Goal: Transaction & Acquisition: Purchase product/service

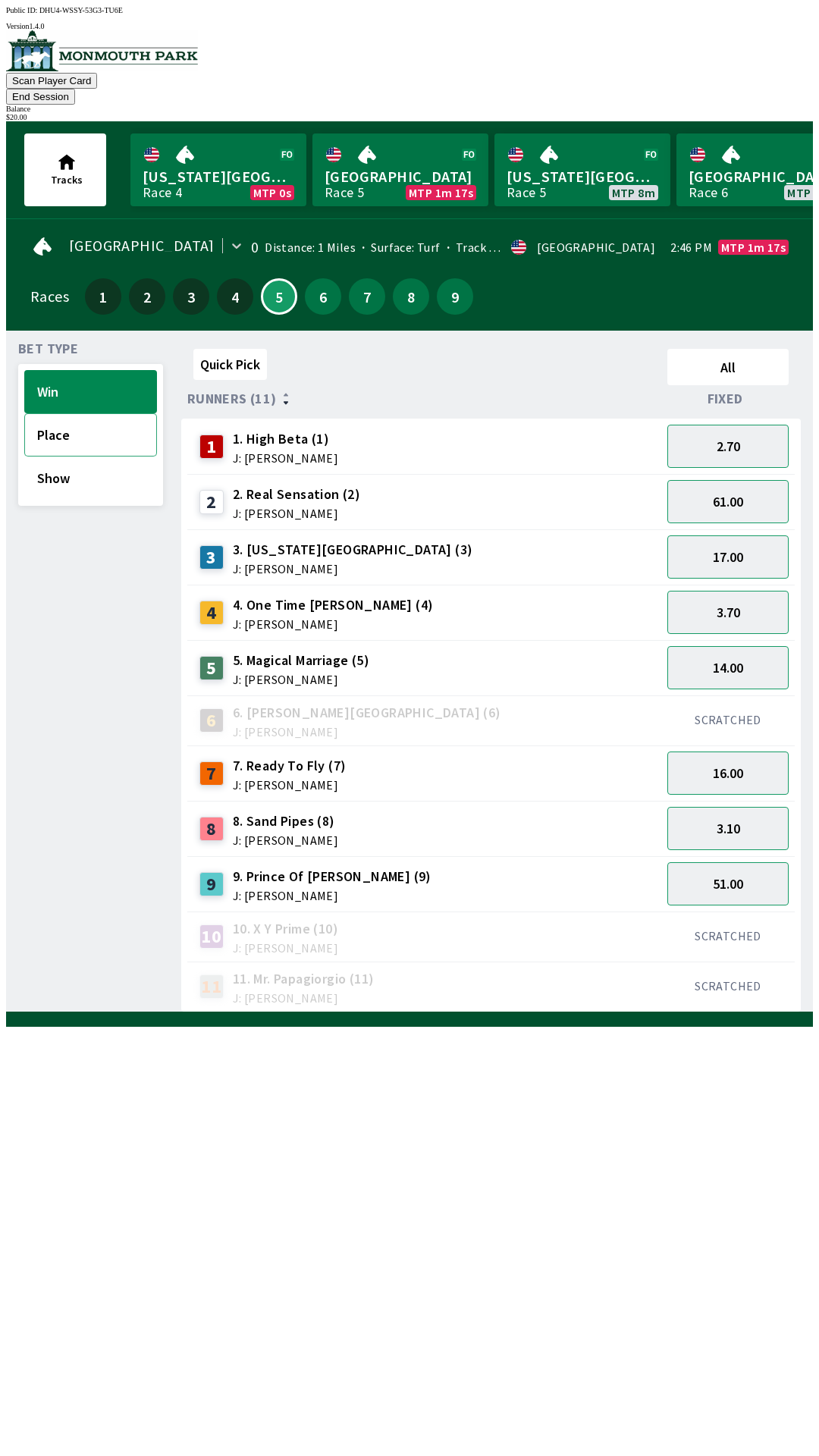
click at [55, 413] on button "Place" at bounding box center [90, 435] width 133 height 43
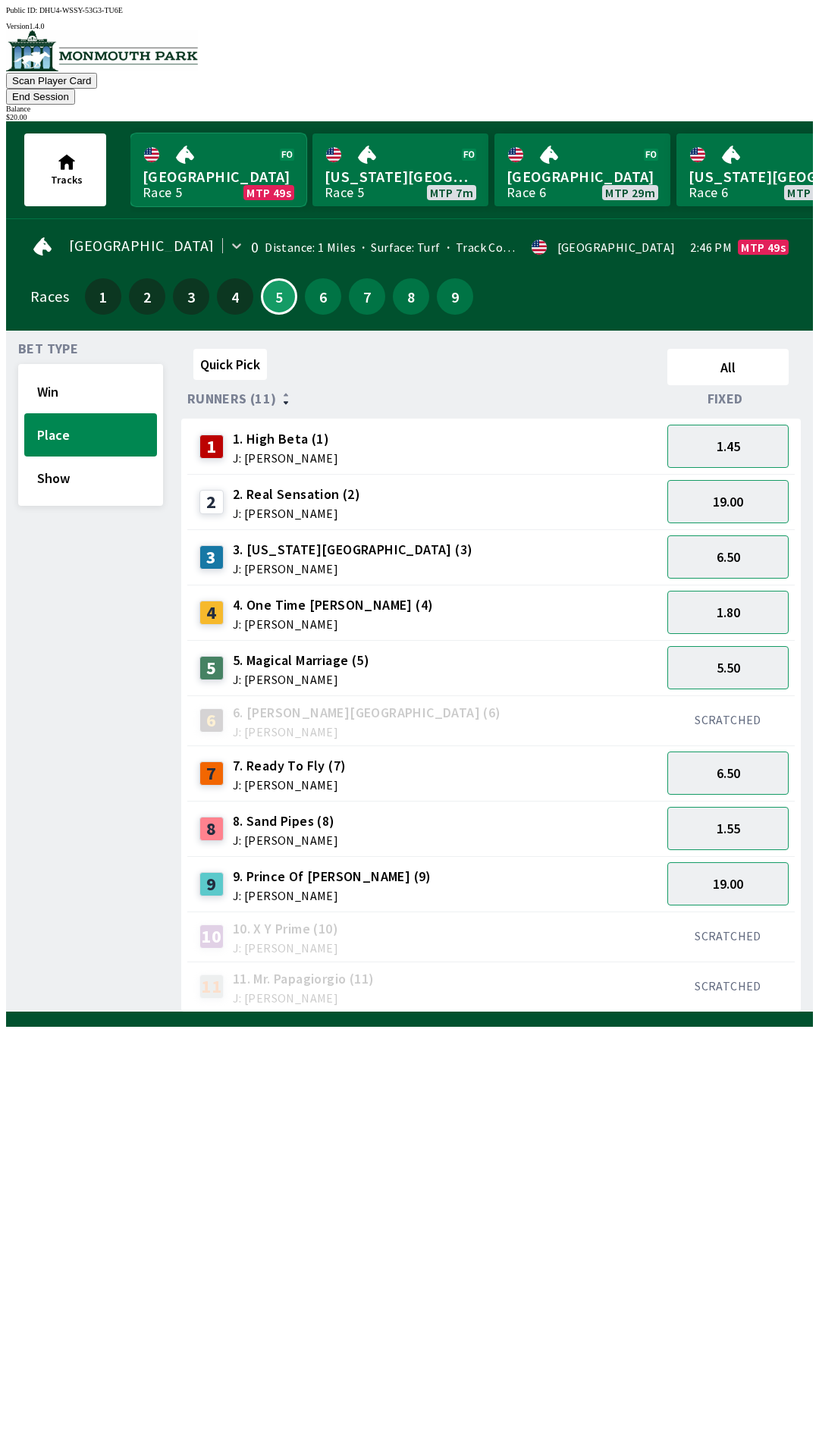
click at [189, 154] on link "Monmouth Park Race 5 MTP 49s" at bounding box center [218, 170] width 176 height 73
click at [267, 452] on span "J: [PERSON_NAME]" at bounding box center [285, 458] width 105 height 12
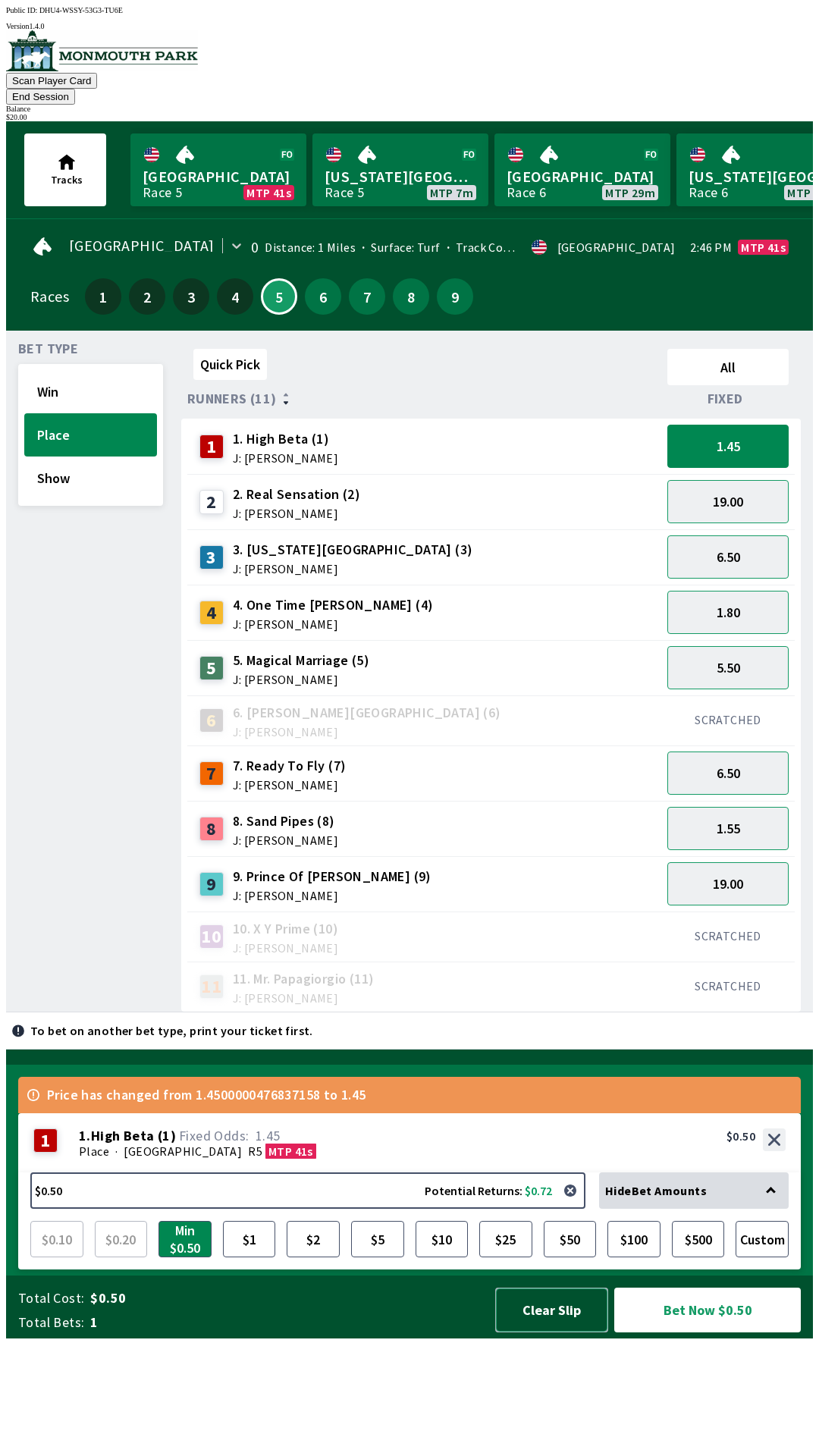
click at [603, 1332] on button "Clear Slip" at bounding box center [551, 1310] width 113 height 45
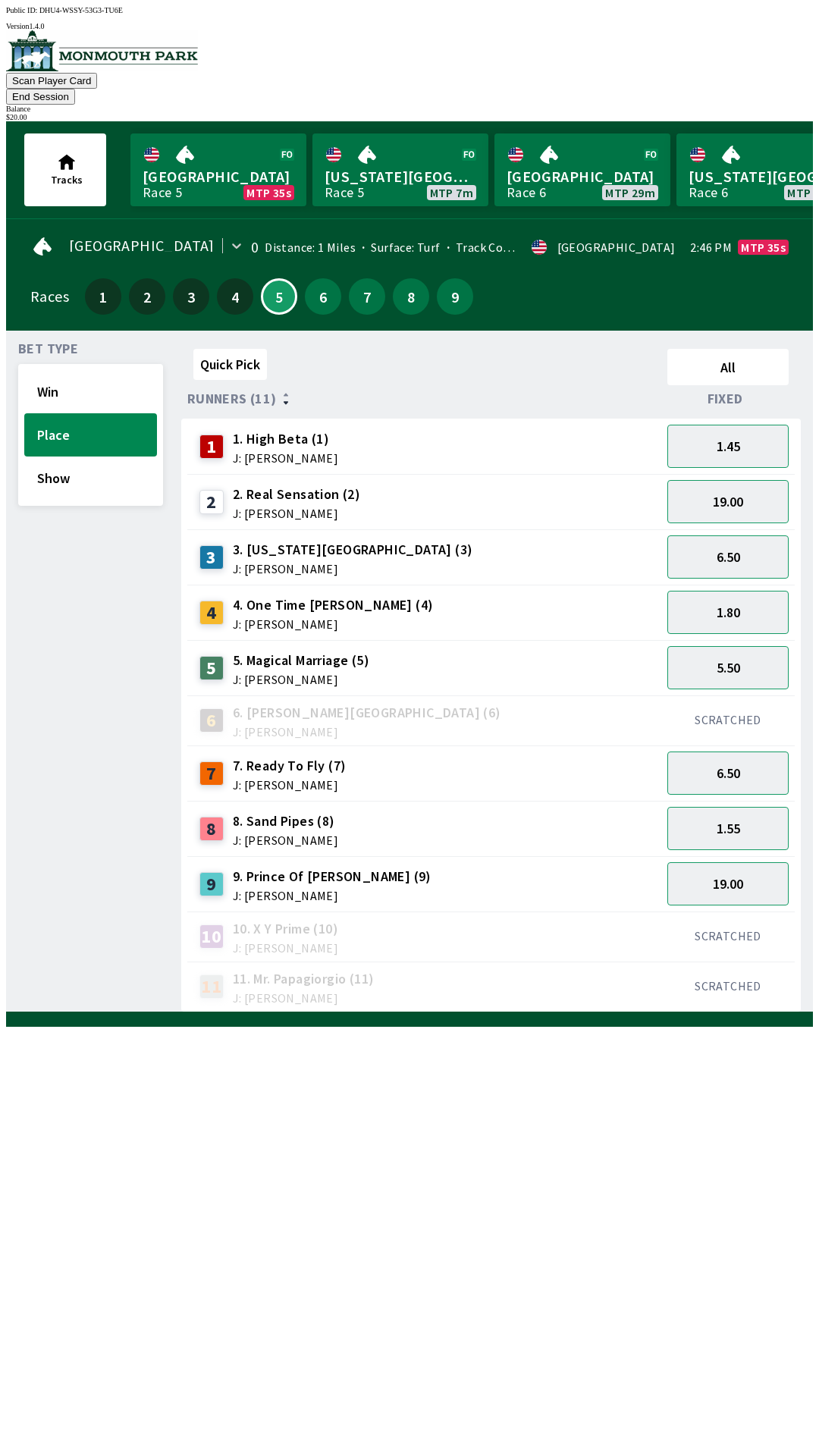
click at [266, 452] on span "J: [PERSON_NAME]" at bounding box center [285, 458] width 105 height 12
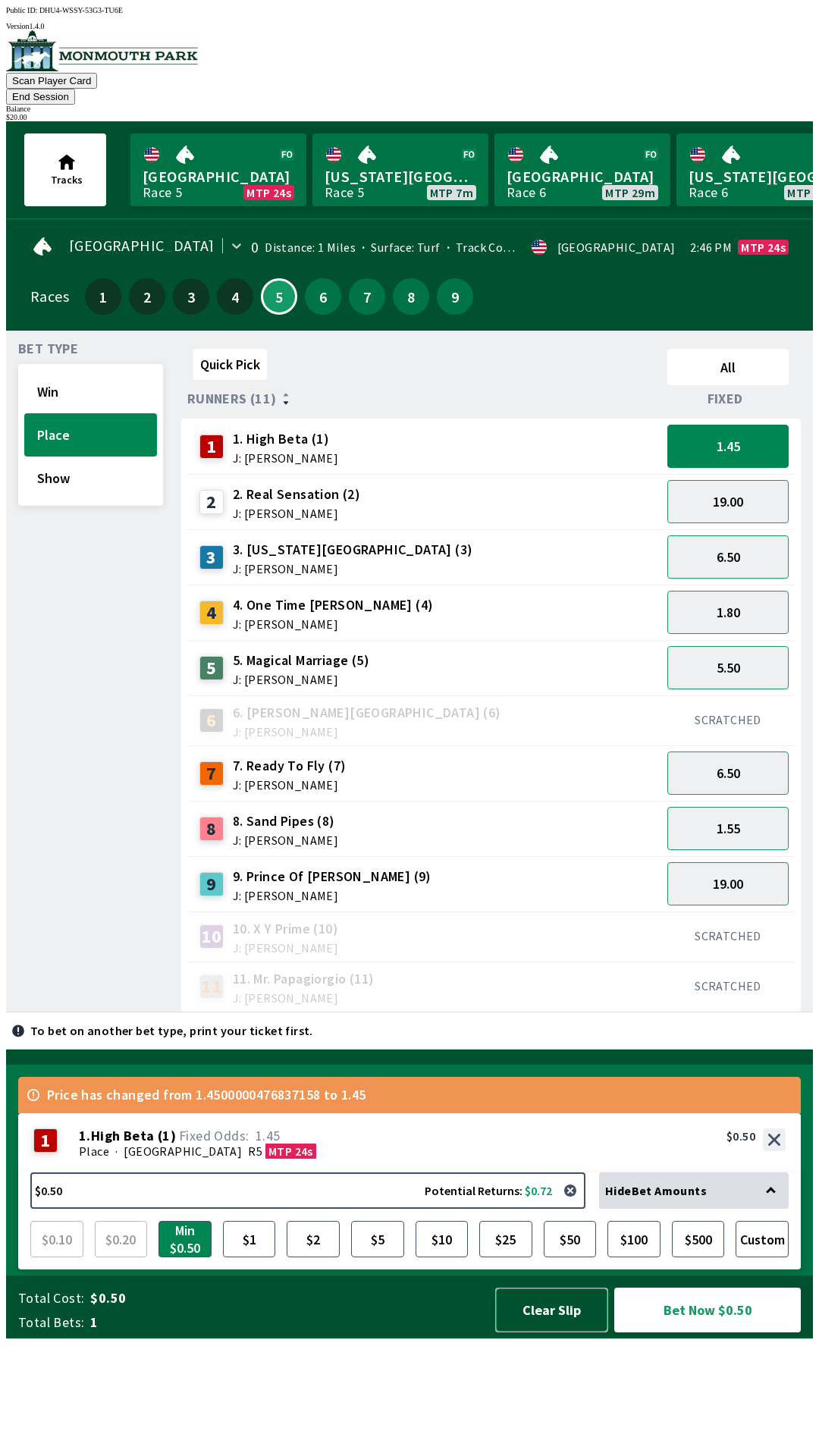
click at [537, 1332] on button "Clear Slip" at bounding box center [551, 1310] width 113 height 45
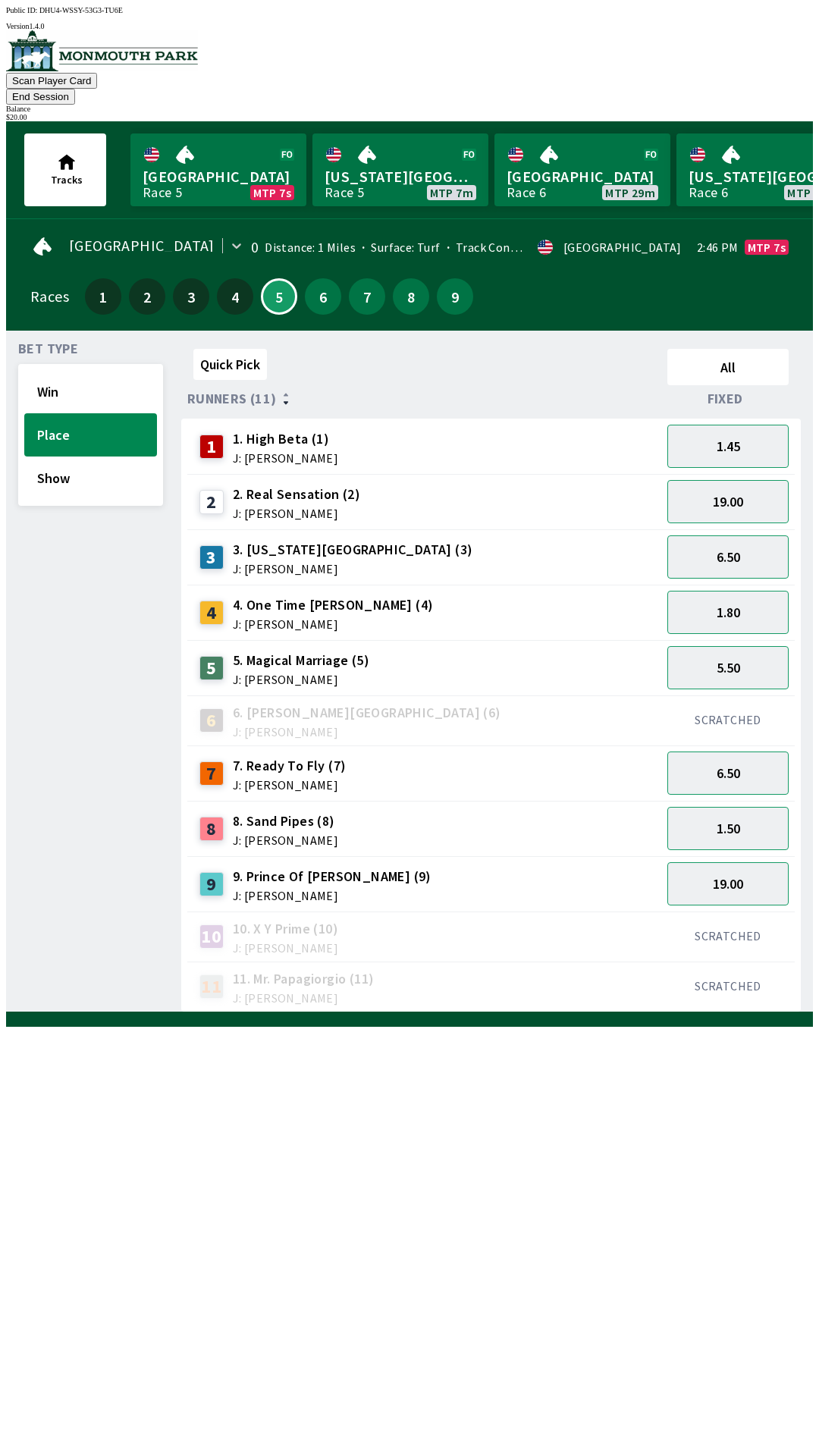
click at [75, 89] on button "End Session" at bounding box center [40, 96] width 69 height 16
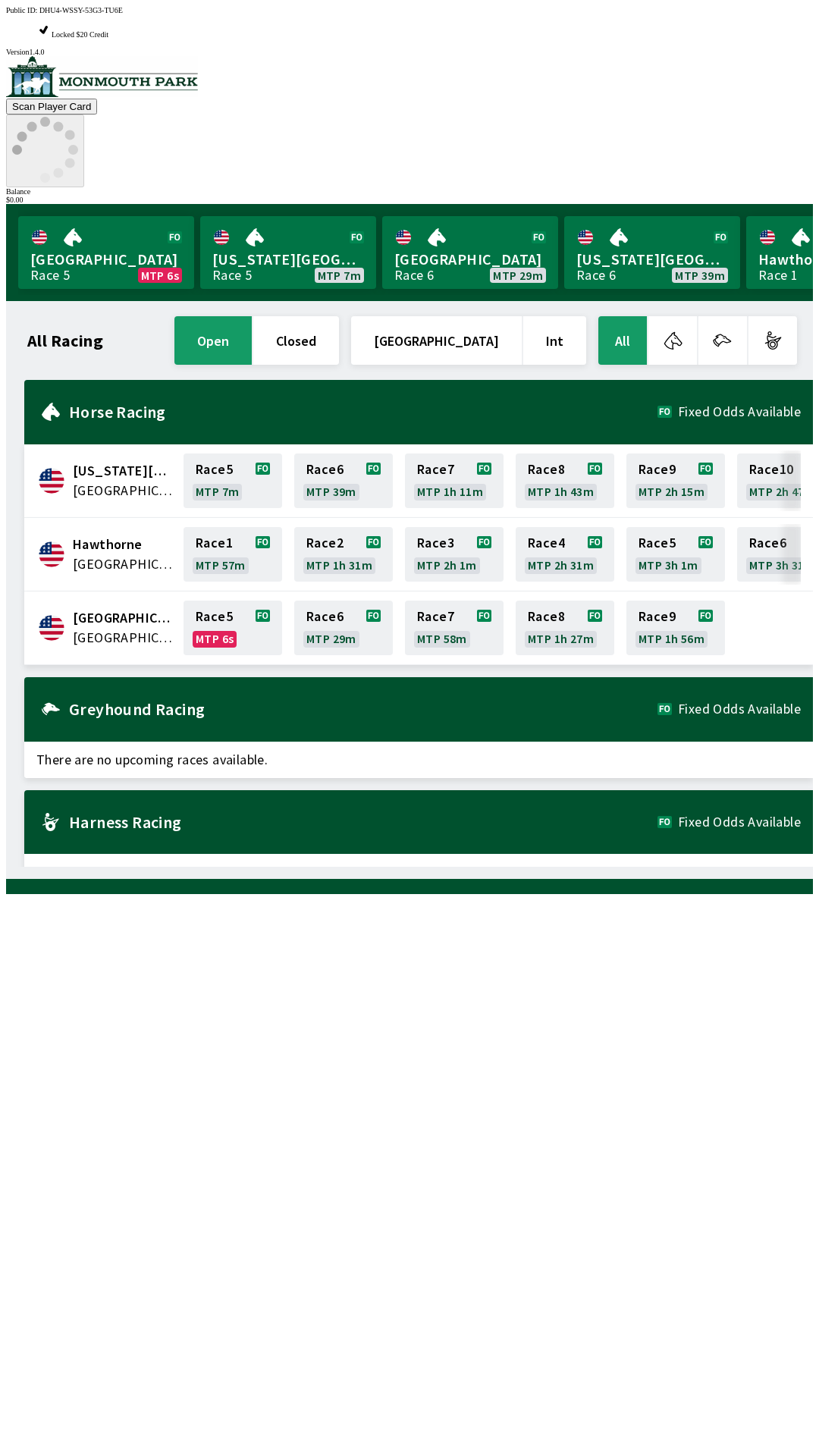
click at [78, 117] on icon at bounding box center [45, 149] width 66 height 66
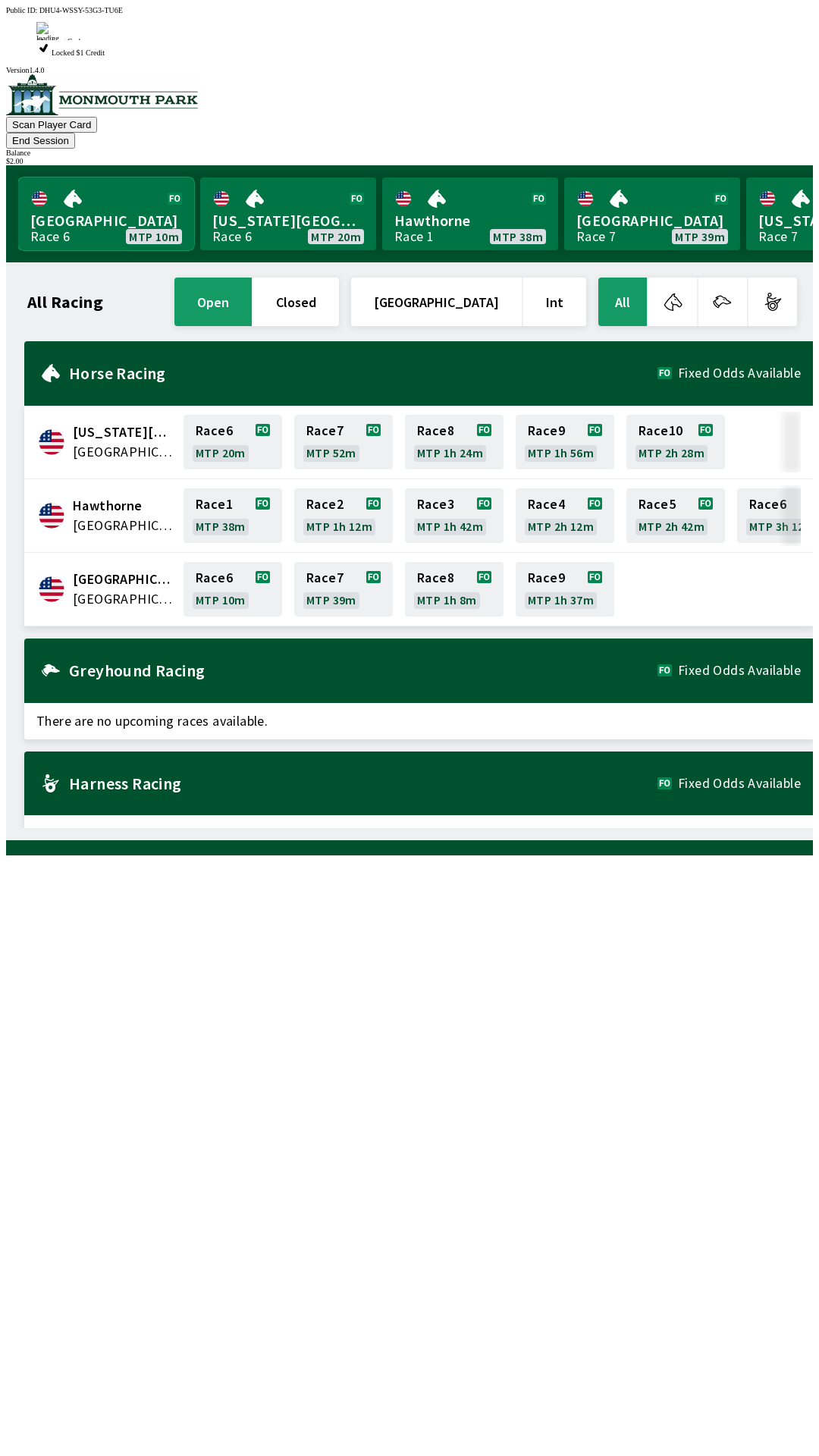
click at [115, 177] on link "[GEOGRAPHIC_DATA] Race 6 MTP 10m" at bounding box center [106, 214] width 176 height 73
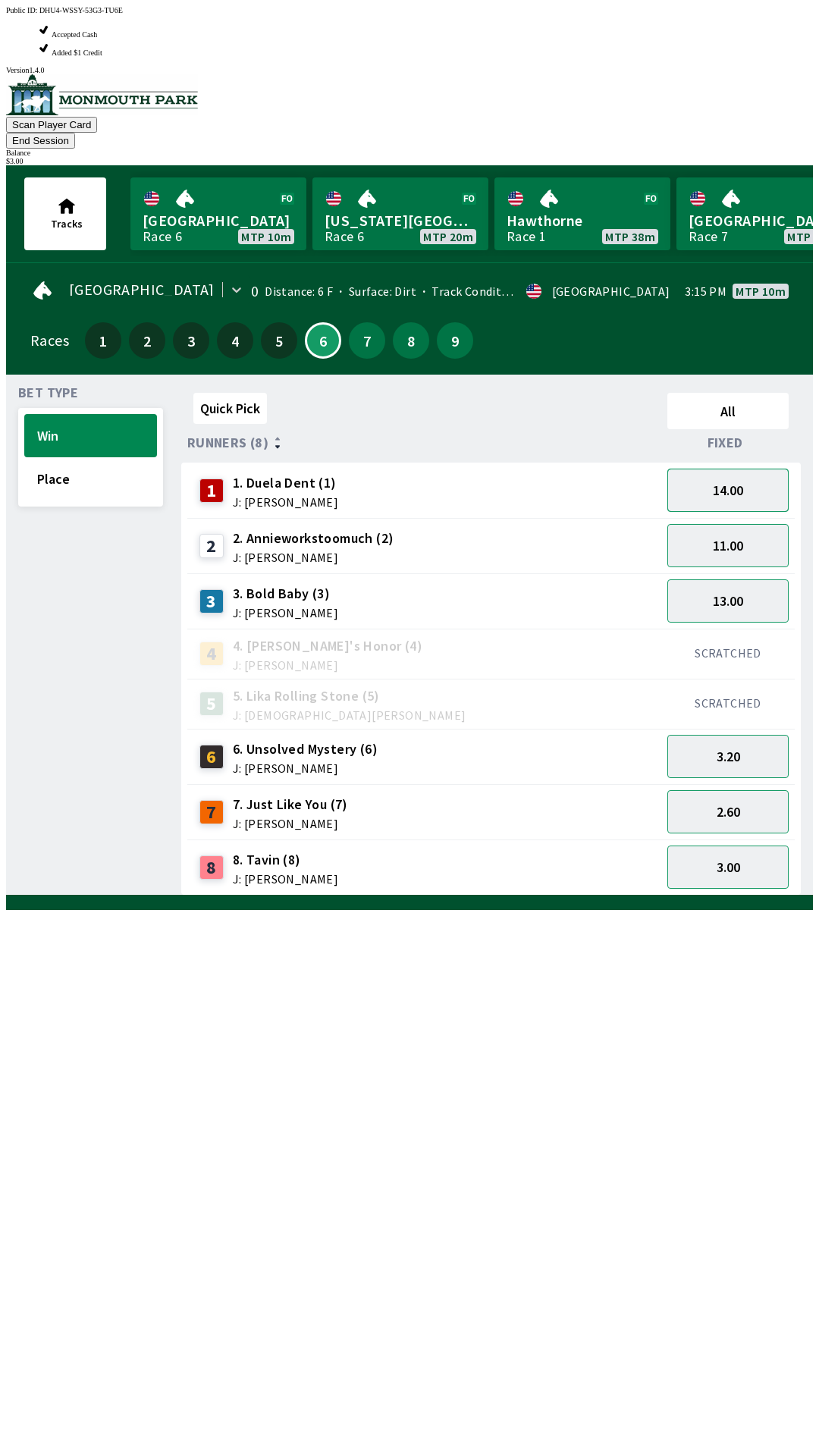
click at [742, 469] on button "14.00" at bounding box center [728, 490] width 121 height 43
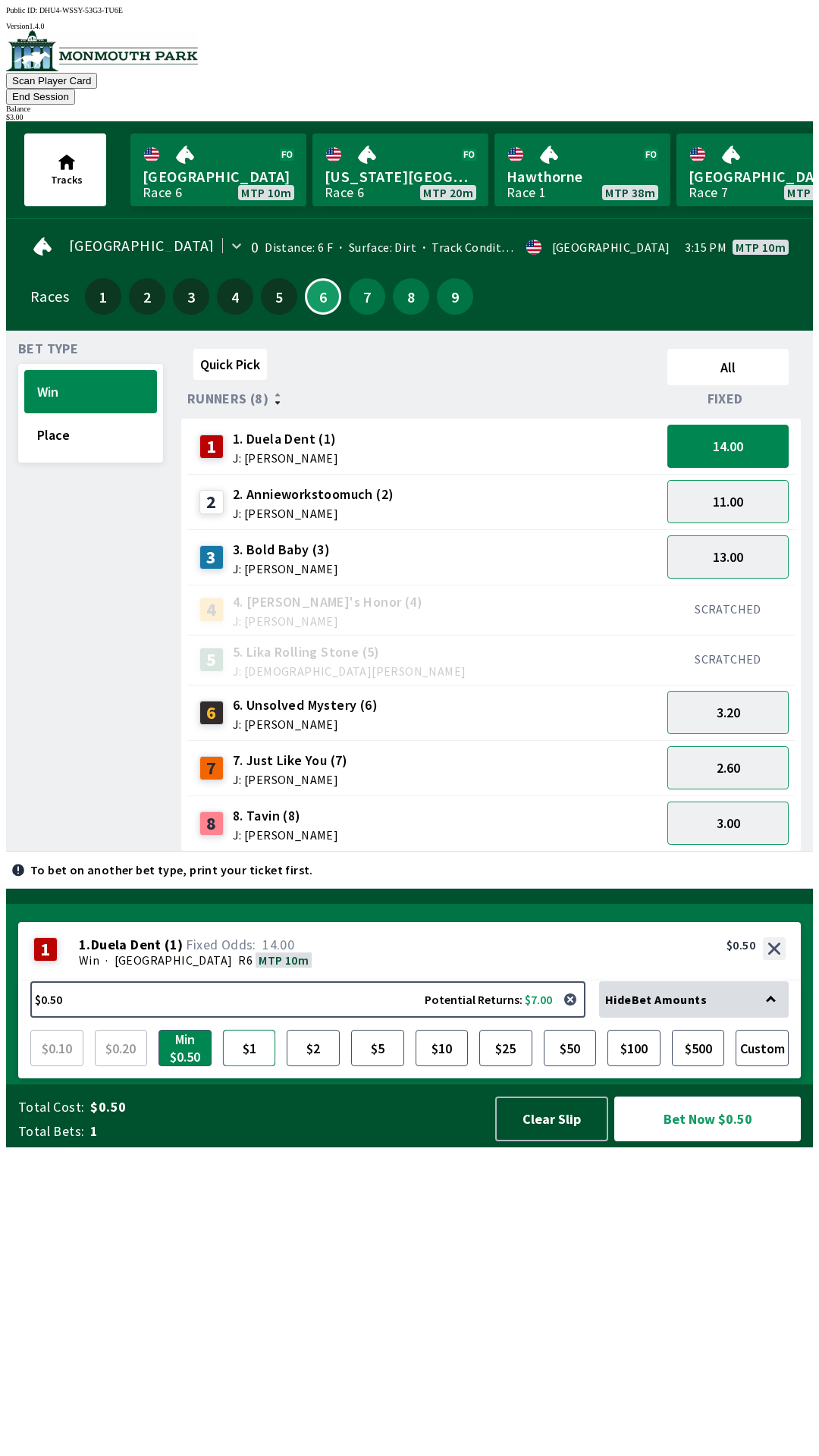
click at [247, 1066] on button "$1" at bounding box center [249, 1048] width 53 height 36
click at [309, 1066] on button "$2" at bounding box center [313, 1048] width 53 height 36
click at [87, 1018] on button "$2.00 Potential Returns: $28.00" at bounding box center [308, 999] width 555 height 36
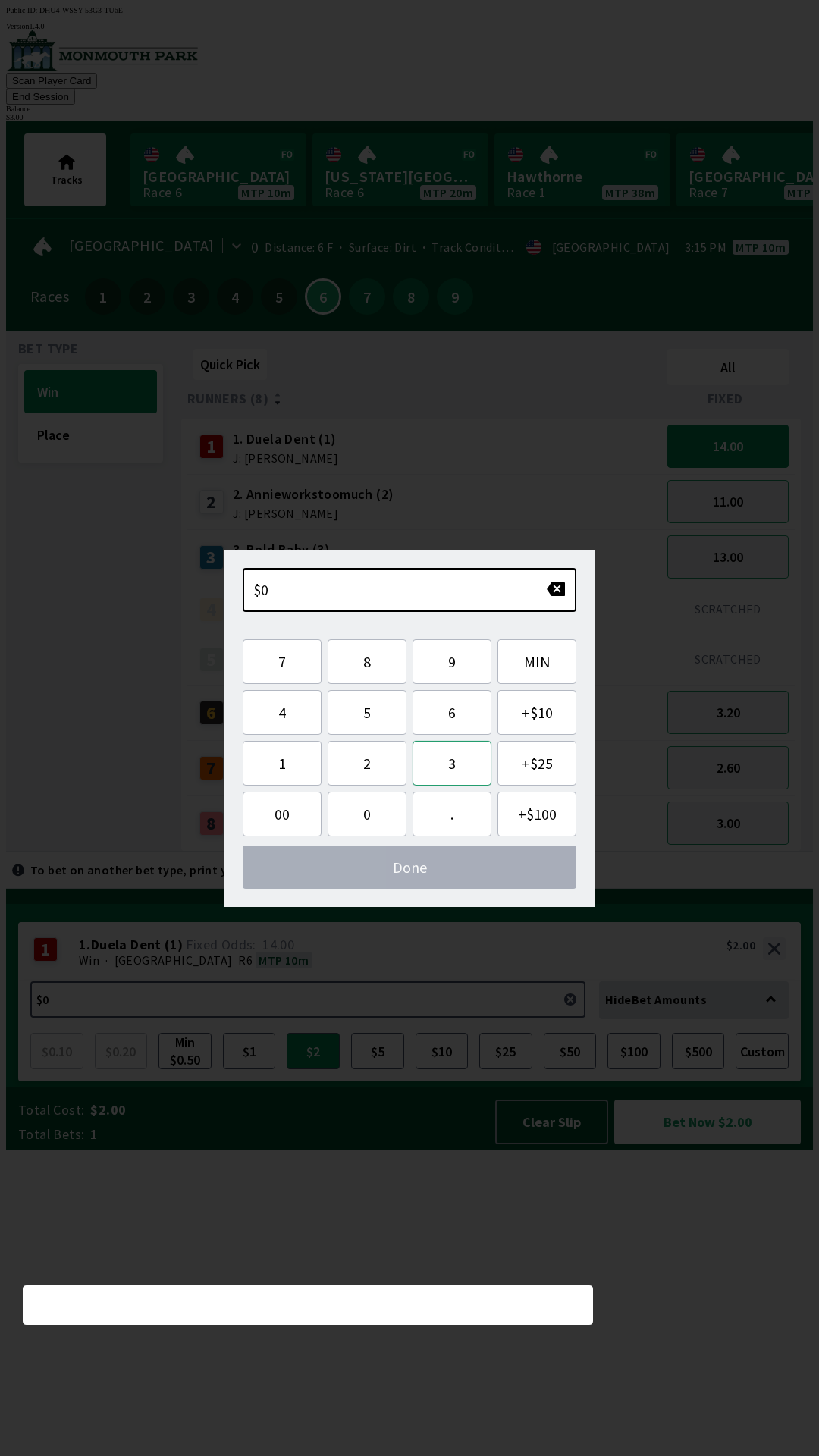
click at [459, 761] on button "3" at bounding box center [452, 763] width 79 height 45
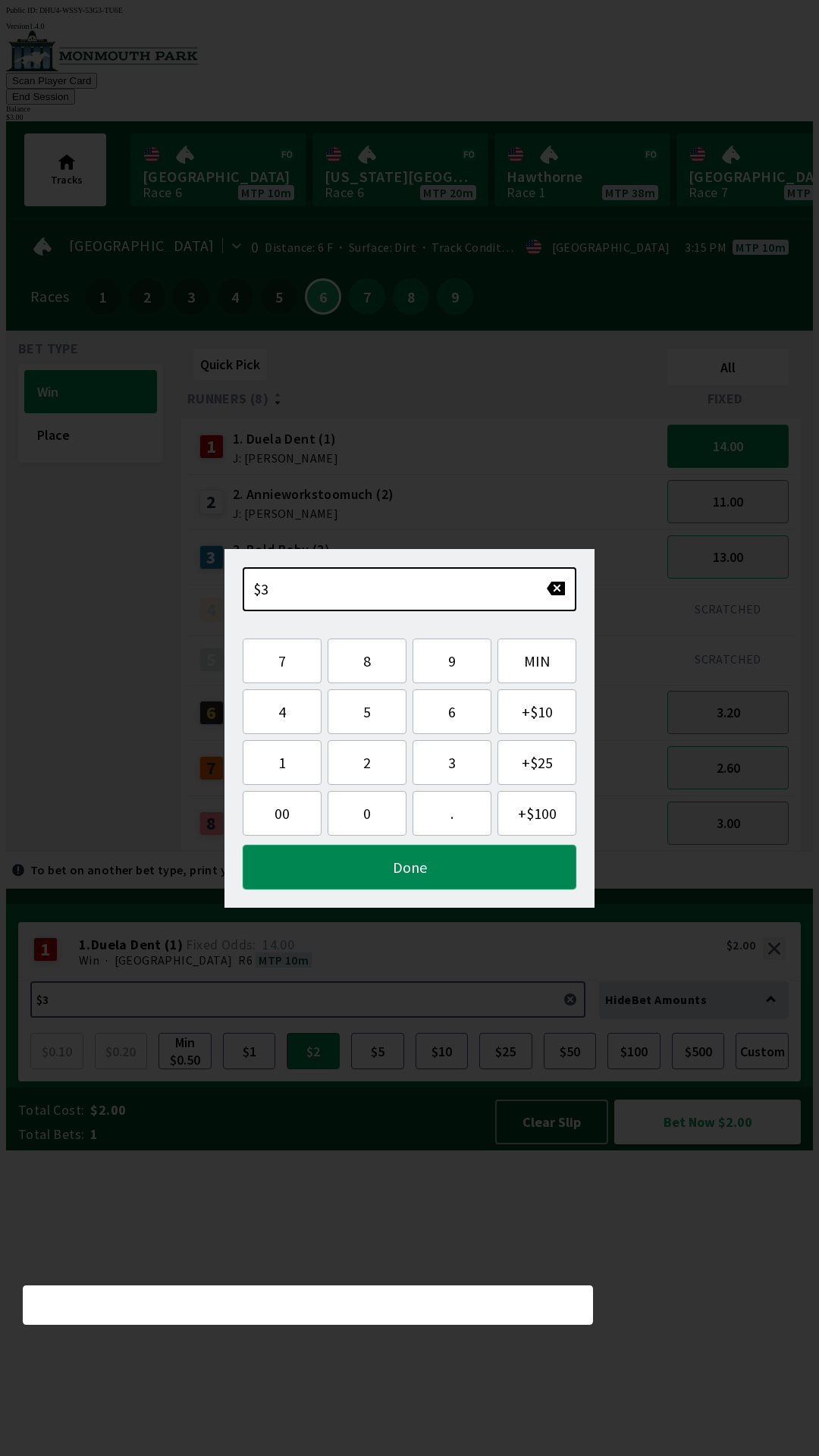
click at [490, 868] on button "Done" at bounding box center [410, 867] width 334 height 45
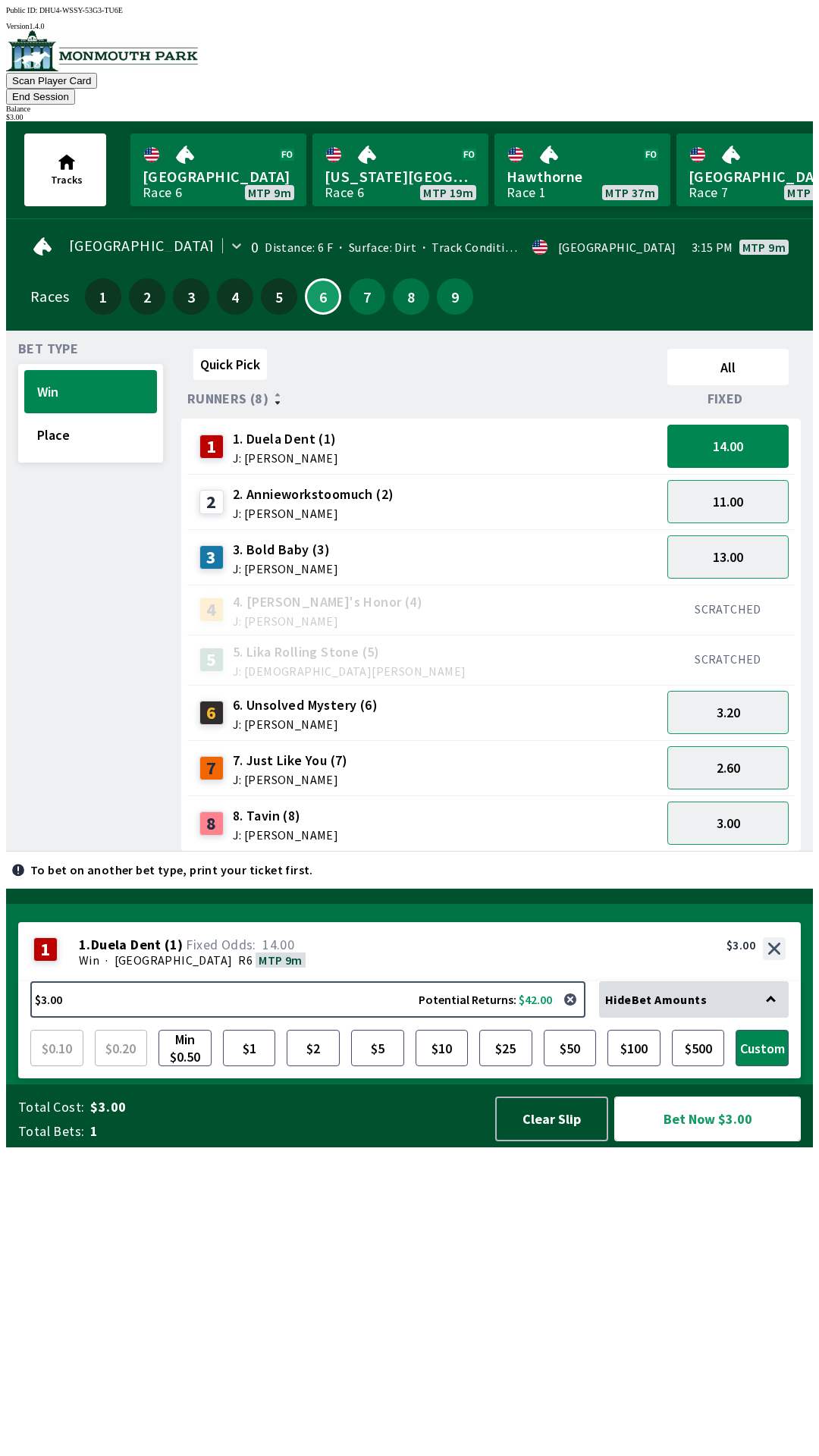
click at [723, 1141] on button "Bet Now $3.00" at bounding box center [708, 1119] width 187 height 45
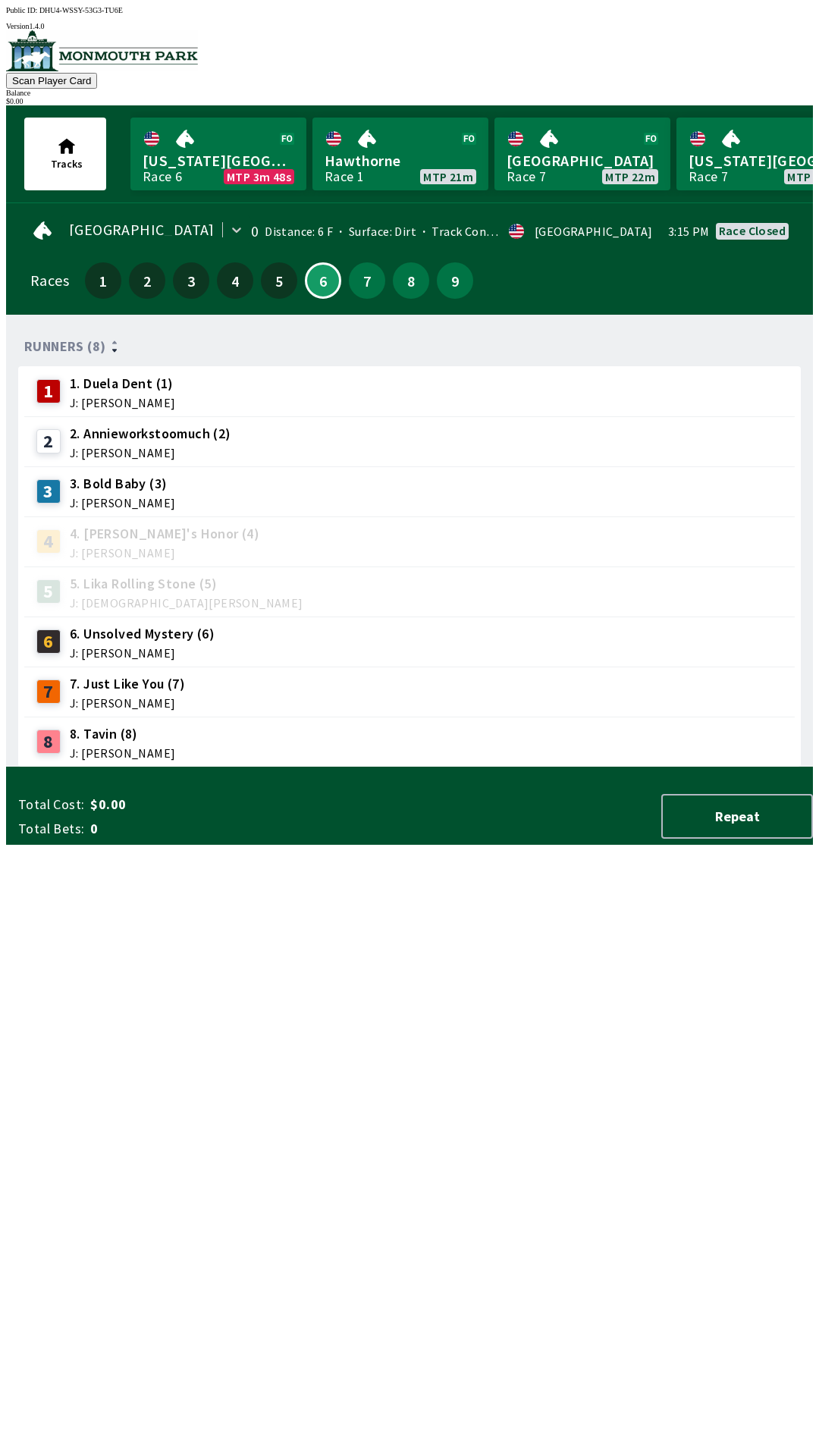
scroll to position [1, 0]
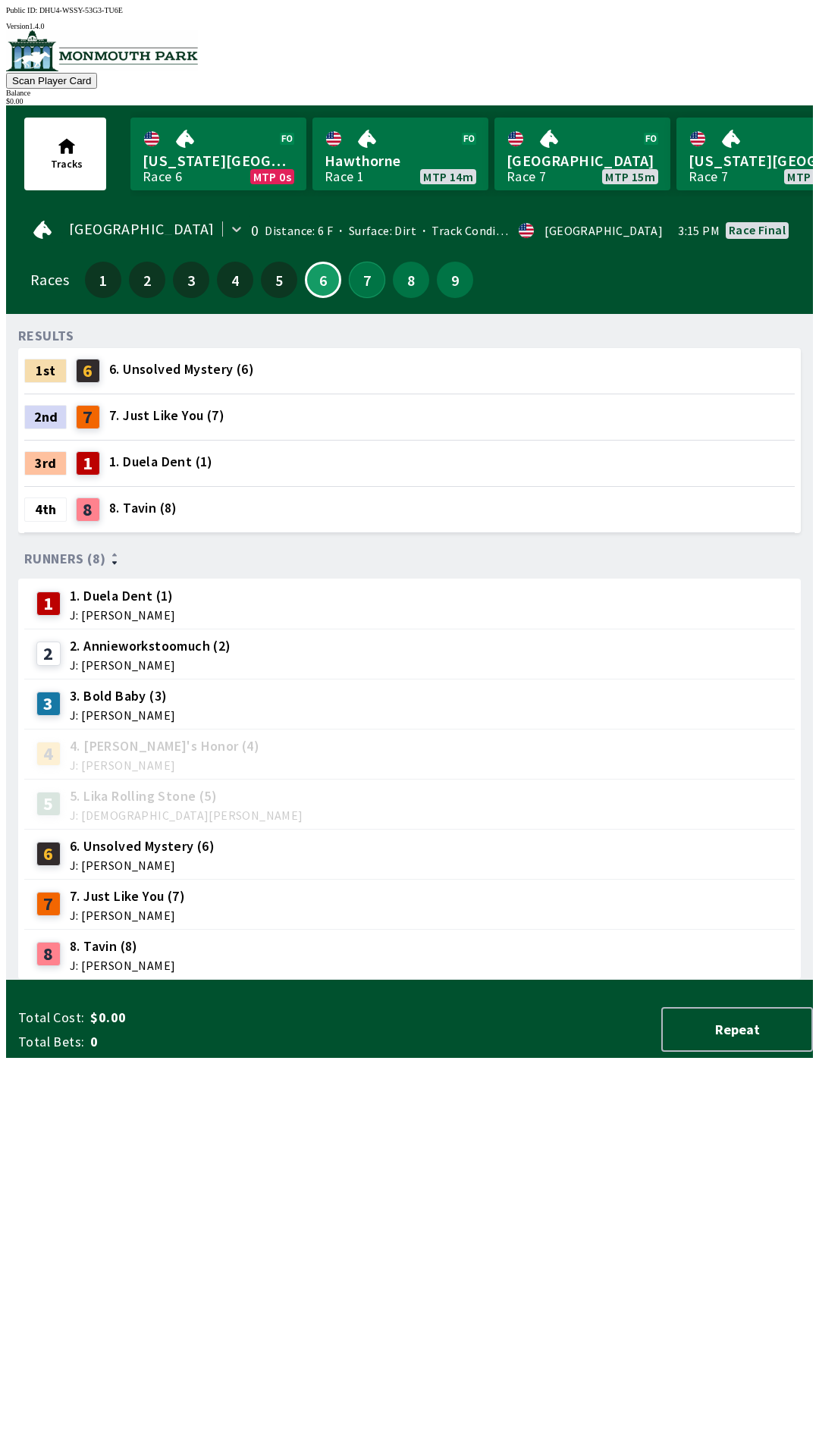
click at [354, 263] on button "7" at bounding box center [367, 280] width 36 height 36
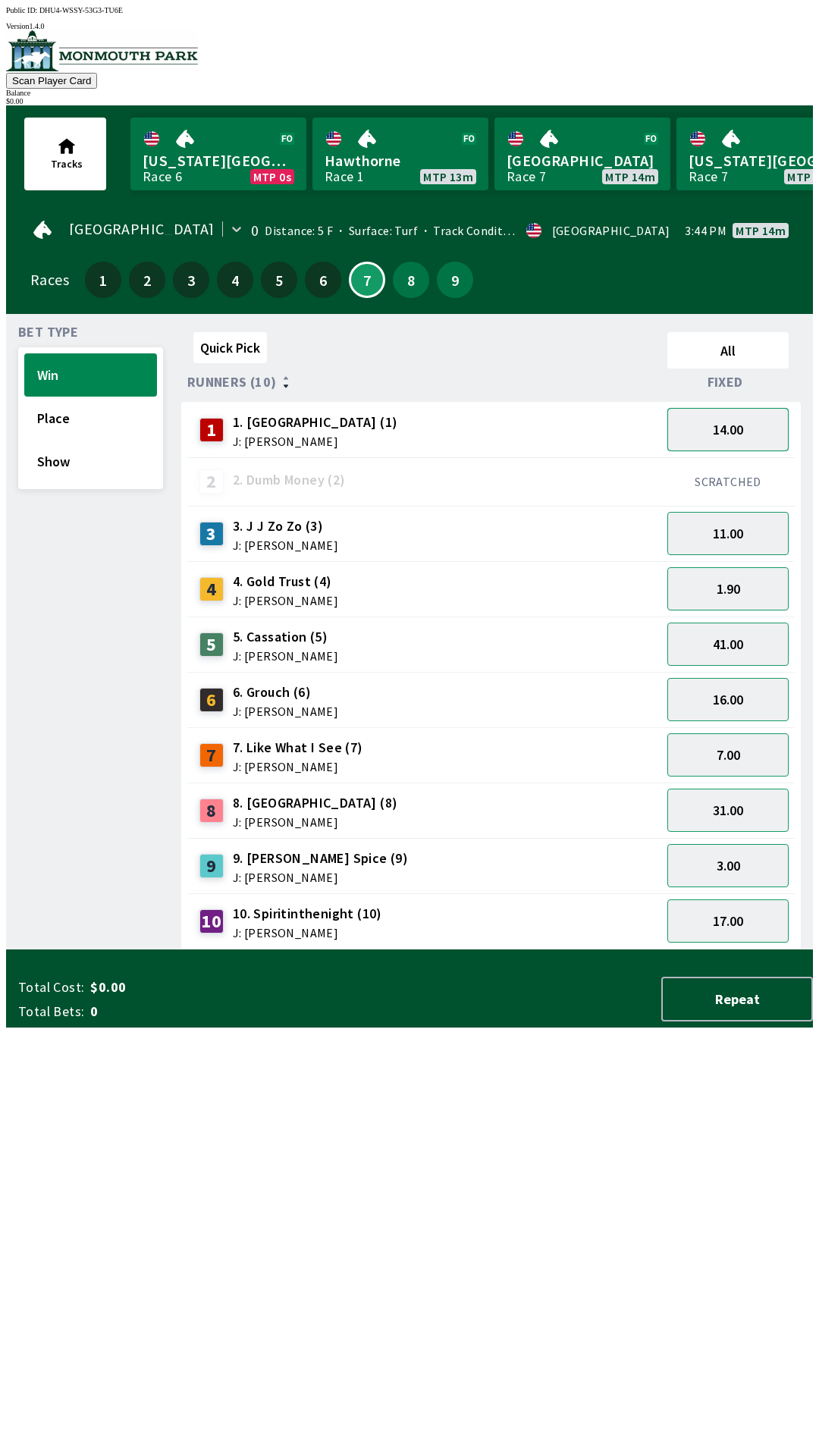
click at [748, 422] on button "14.00" at bounding box center [728, 429] width 121 height 43
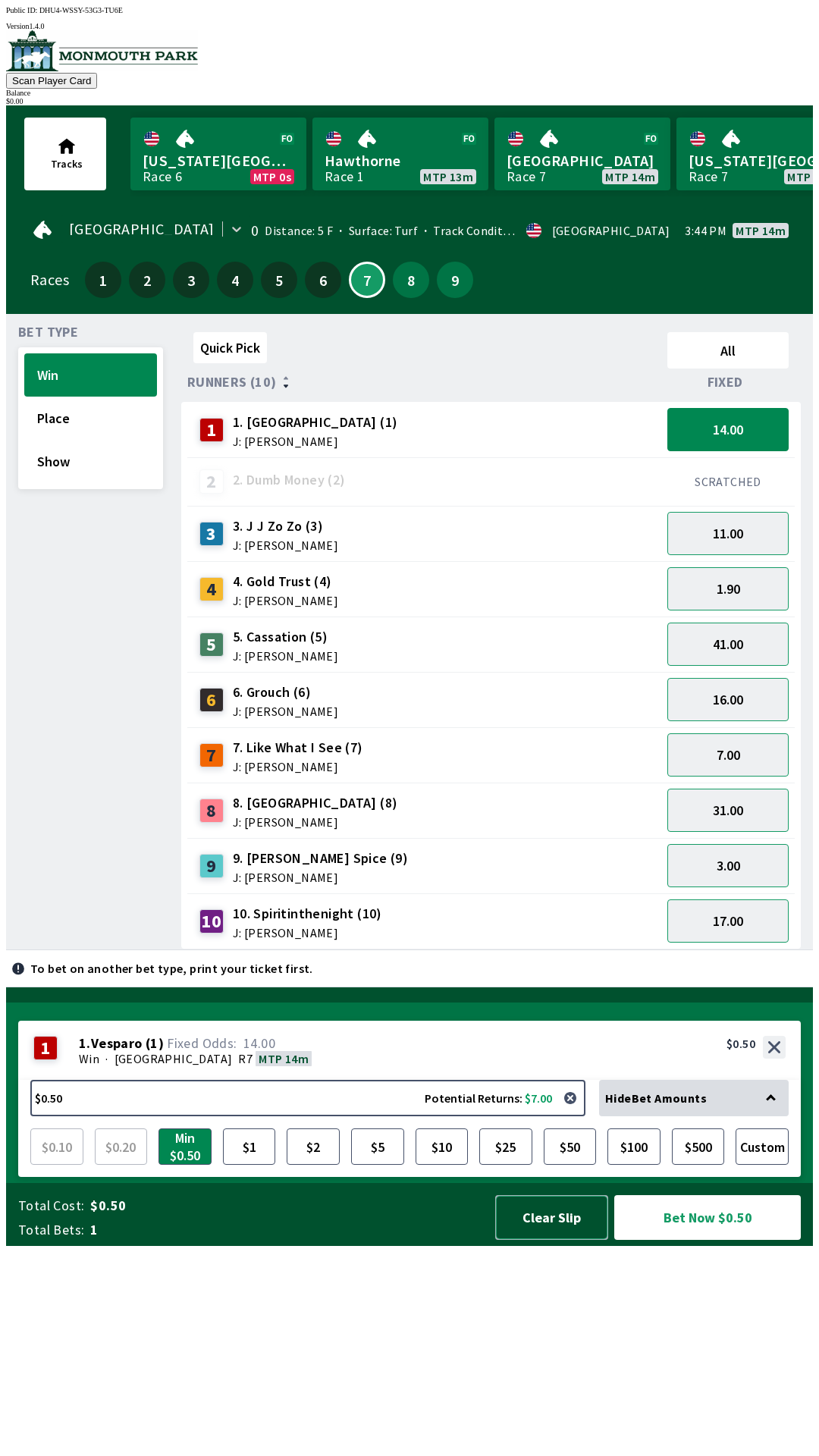
click at [566, 1240] on button "Clear Slip" at bounding box center [551, 1217] width 113 height 45
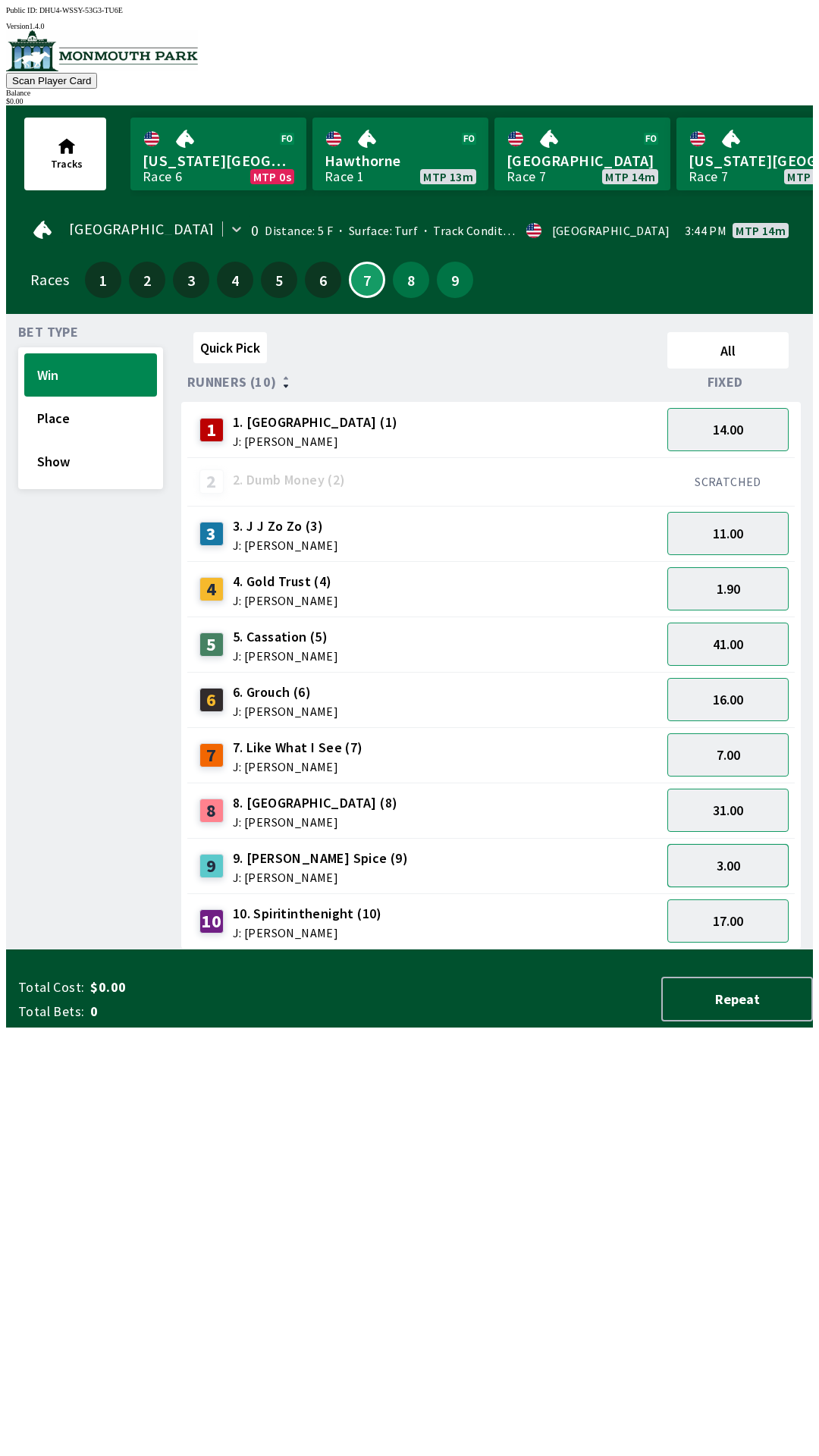
click at [739, 858] on button "3.00" at bounding box center [728, 865] width 121 height 43
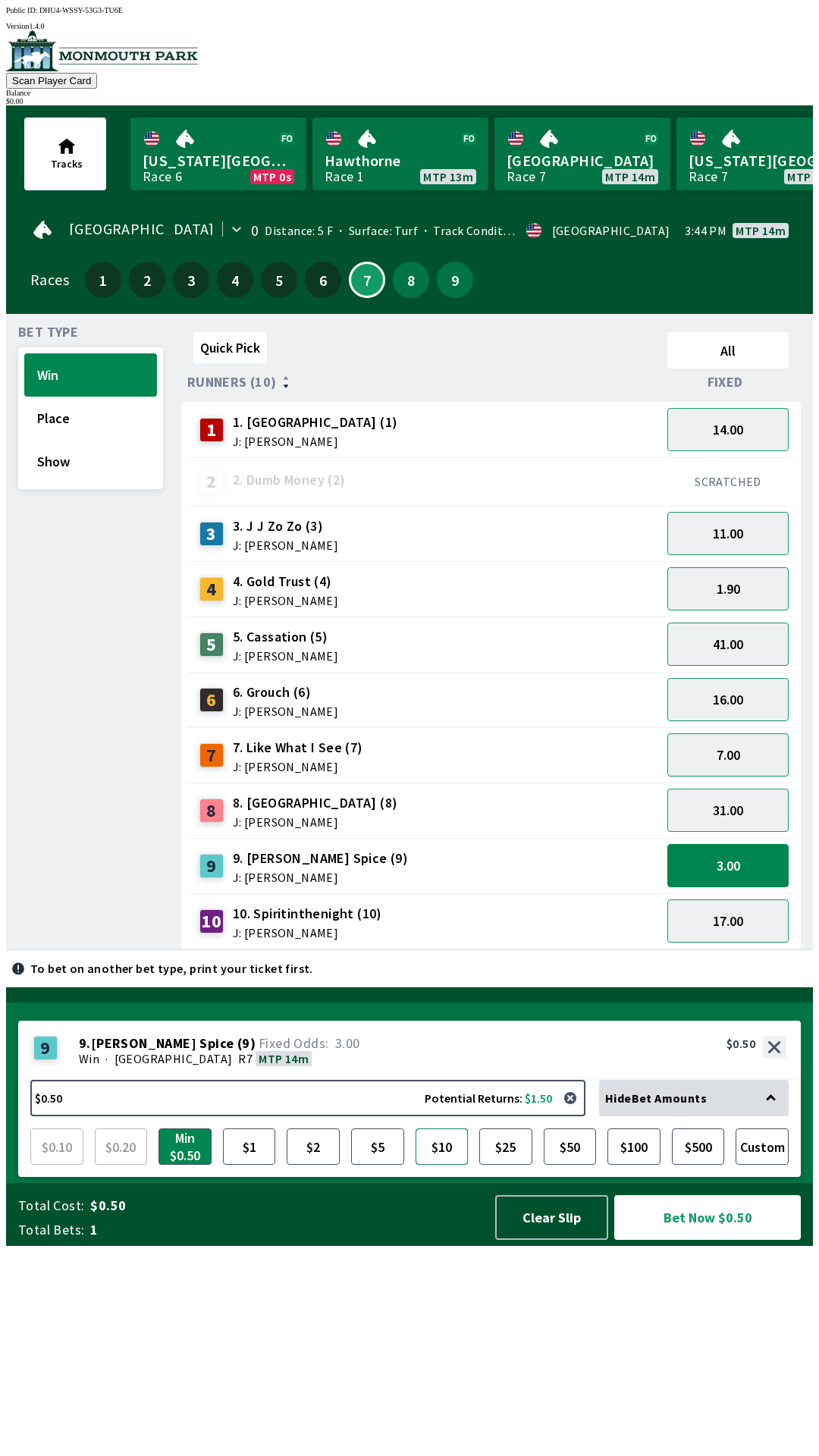
click at [435, 1165] on button "$10" at bounding box center [442, 1147] width 53 height 36
click at [711, 1240] on button "Bet Now $10.00" at bounding box center [708, 1217] width 187 height 45
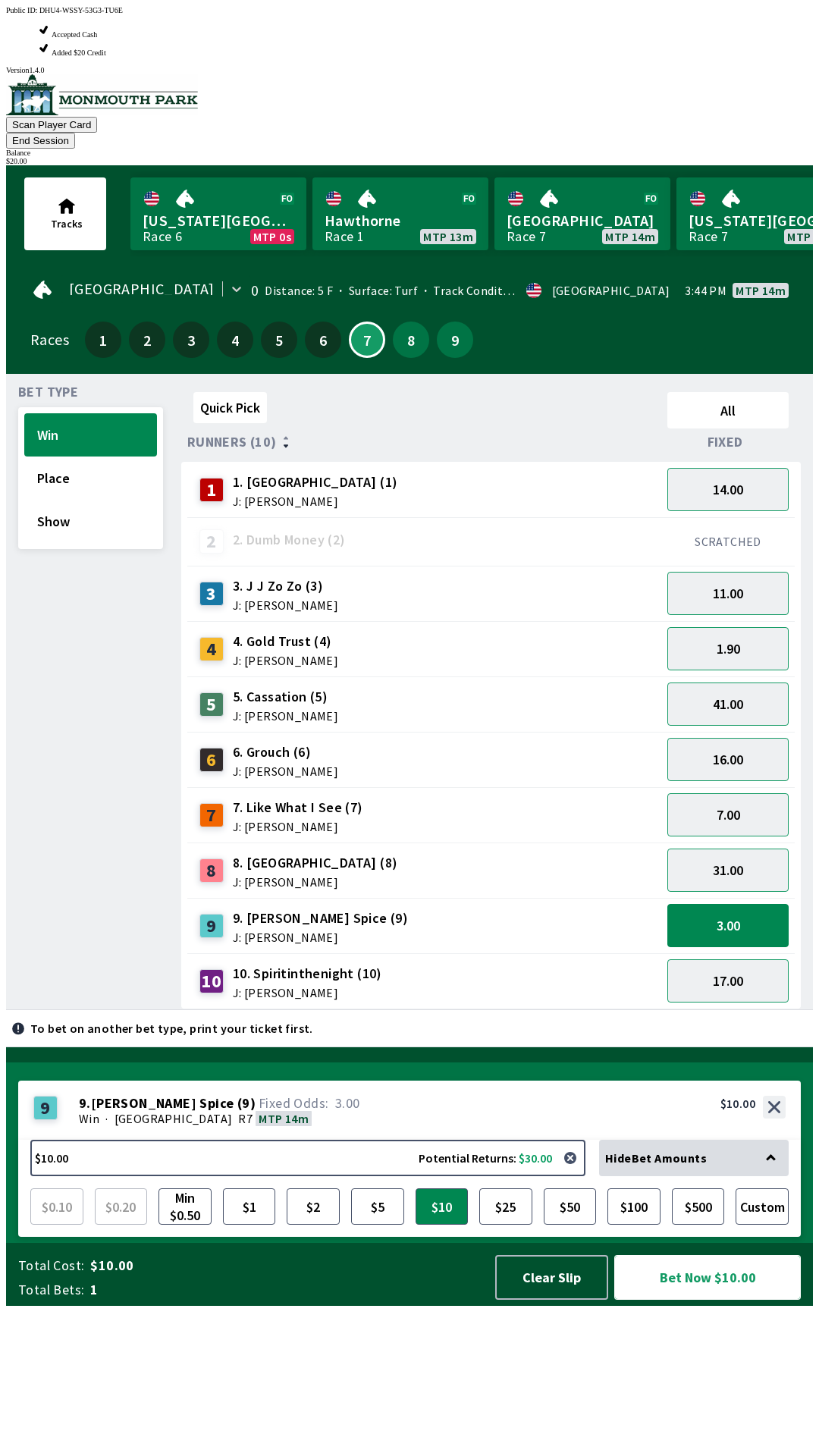
click at [711, 1300] on button "Bet Now $10.00" at bounding box center [708, 1277] width 187 height 45
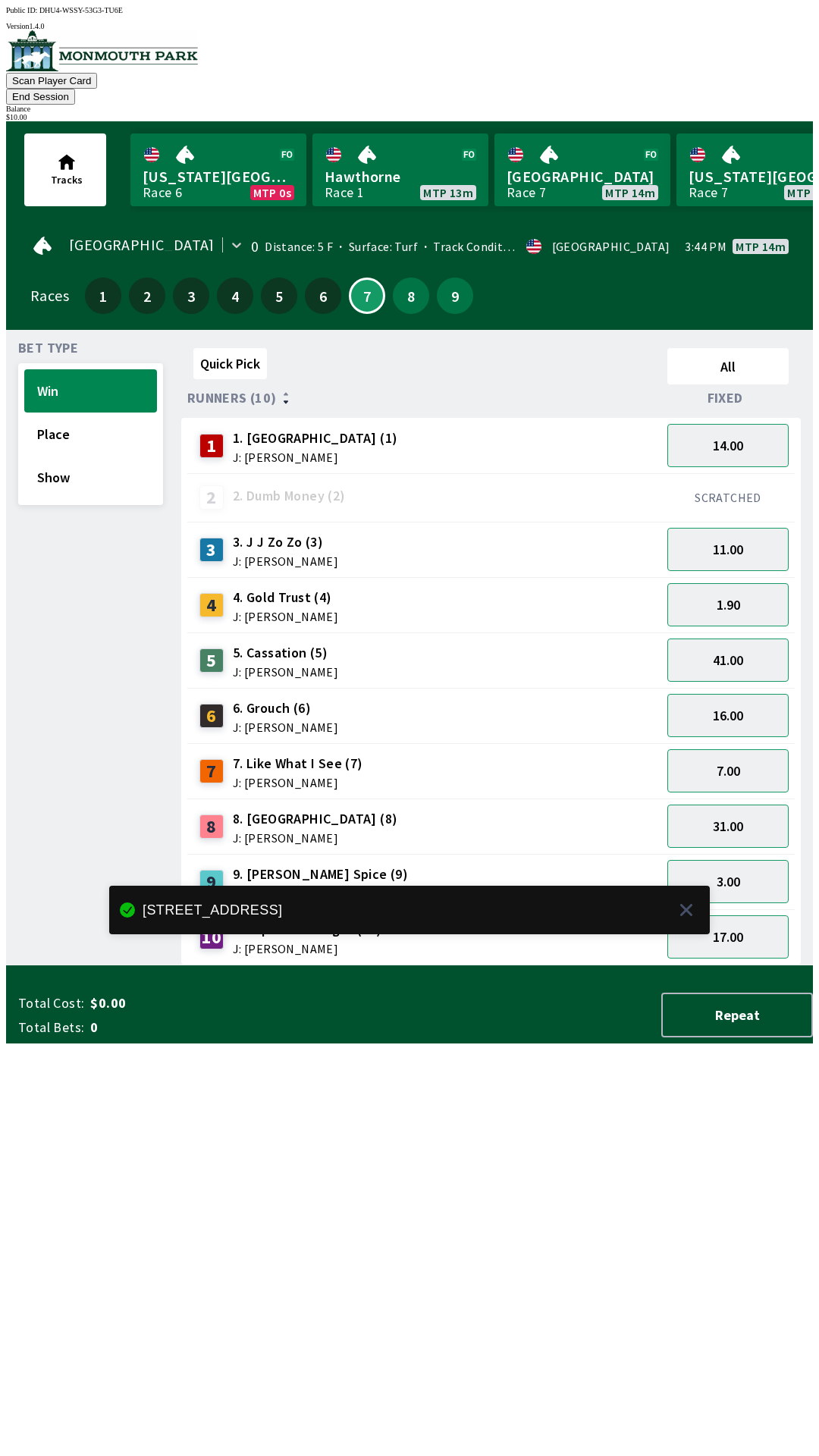
click at [568, 965] on div "Quick Pick All Runners (10) Fixed 1 1. Vesparo (1) J: [PERSON_NAME] 14.00 2 2. …" at bounding box center [497, 654] width 632 height 623
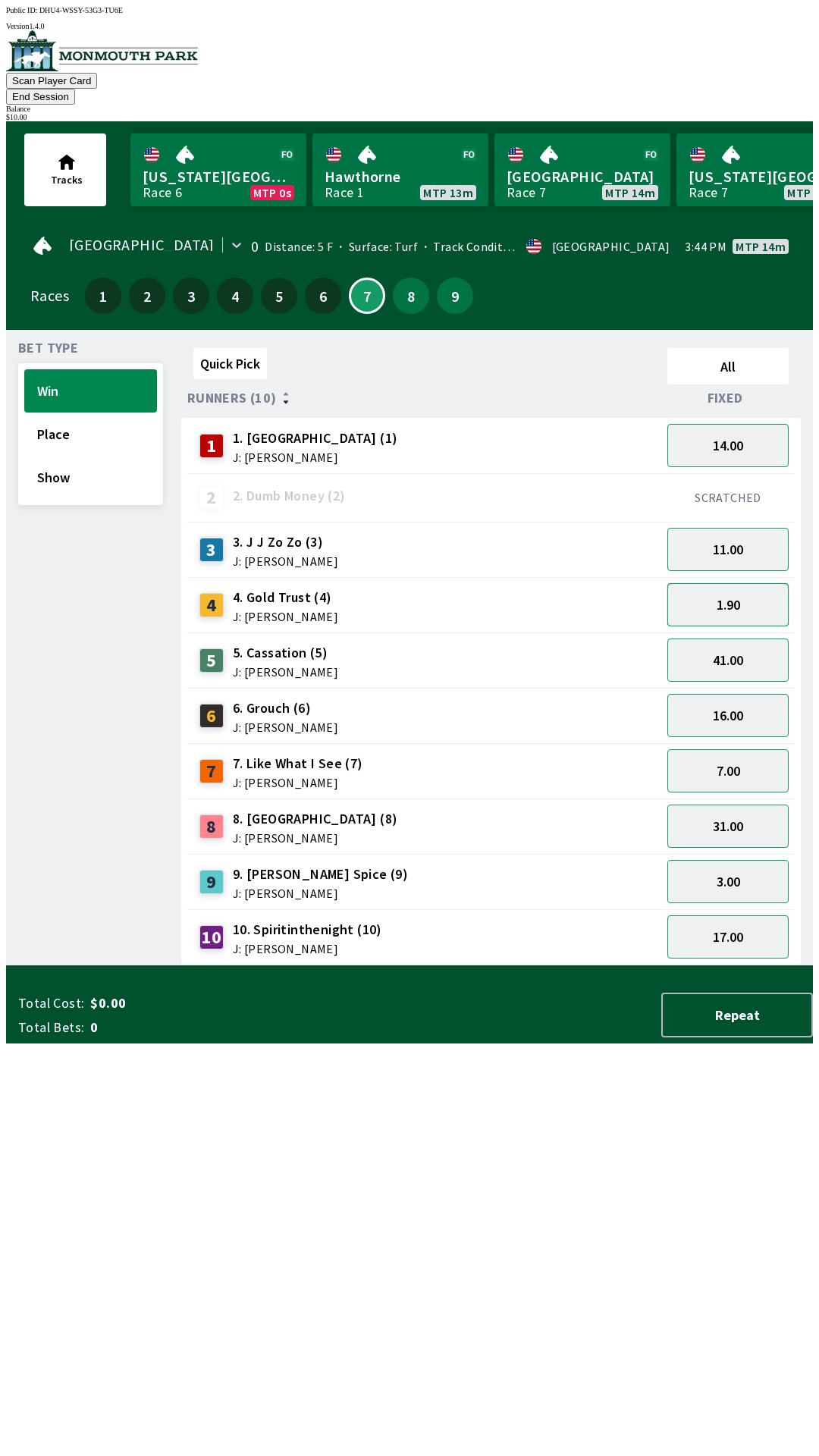
click at [741, 587] on button "1.90" at bounding box center [728, 604] width 121 height 43
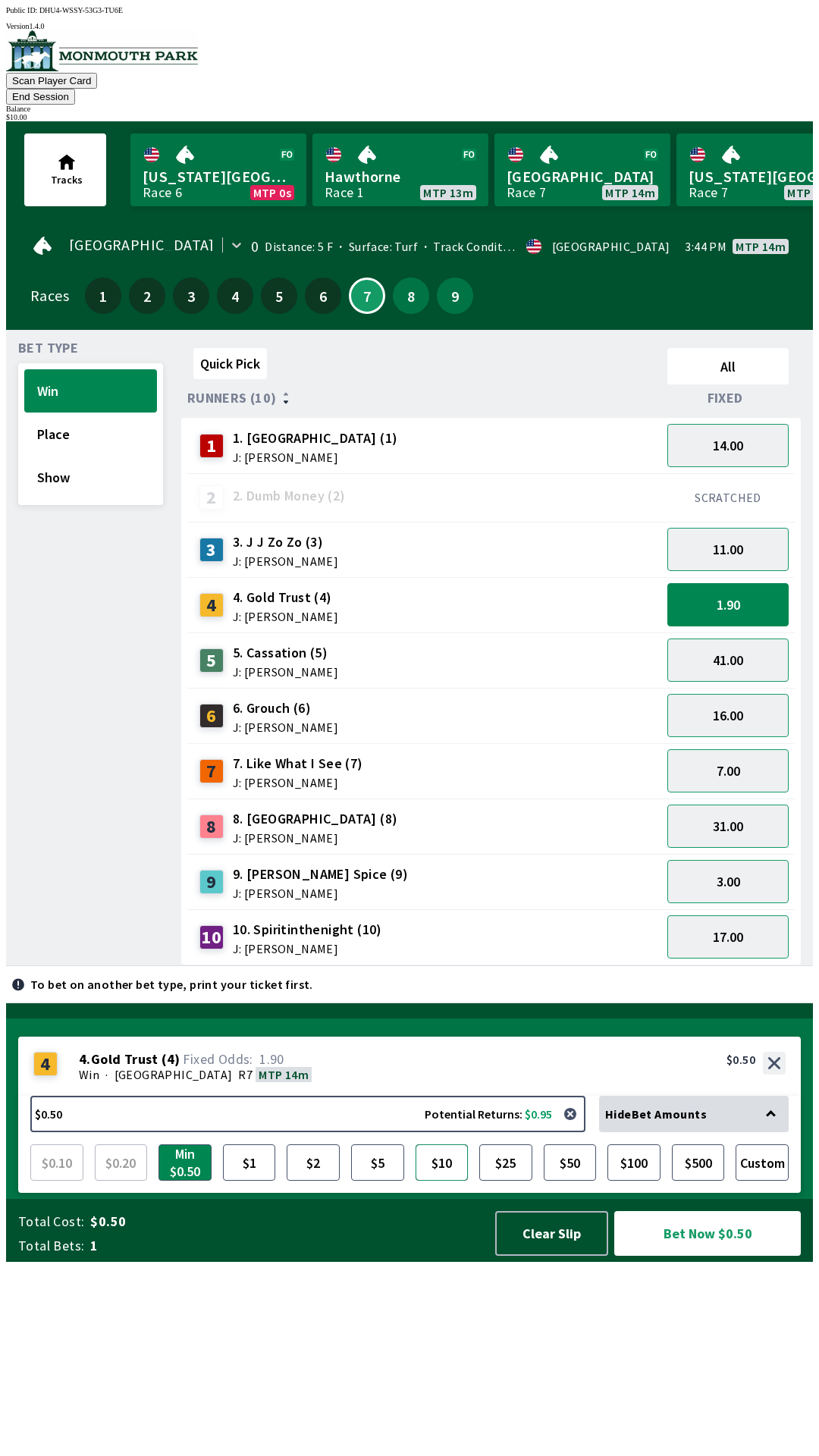
click at [440, 1181] on button "$10" at bounding box center [442, 1163] width 53 height 36
click at [693, 1256] on button "Bet Now $10.00" at bounding box center [708, 1233] width 187 height 45
